Goal: Task Accomplishment & Management: Manage account settings

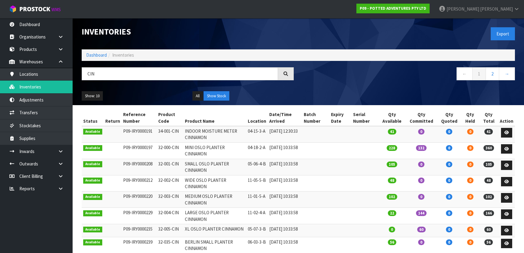
scroll to position [63, 0]
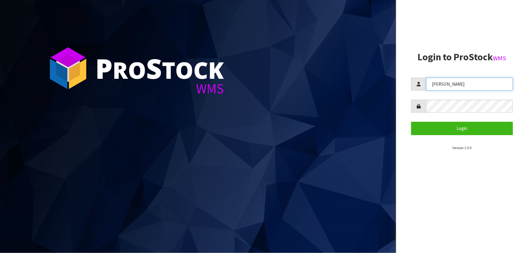
click at [453, 86] on input "[PERSON_NAME]" at bounding box center [469, 83] width 86 height 13
type input "[PERSON_NAME]"
click at [411, 122] on button "Login" at bounding box center [462, 128] width 102 height 13
